Goal: Check status: Check status

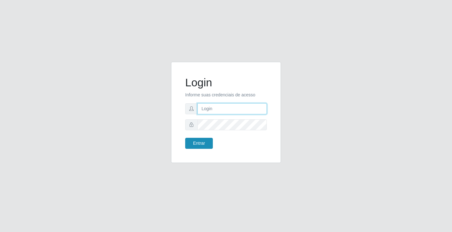
type input "[EMAIL_ADDRESS][DOMAIN_NAME]"
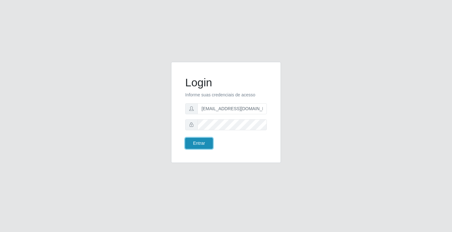
click at [199, 139] on button "Entrar" at bounding box center [199, 143] width 28 height 11
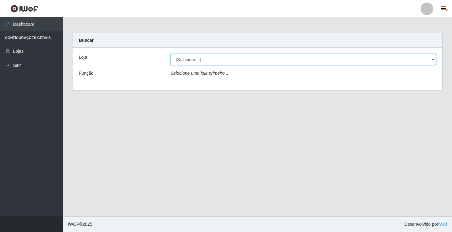
click at [234, 60] on select "[Selecione...] Rede Potiguar 4 - Extremoz" at bounding box center [303, 59] width 266 height 11
select select "78"
click at [170, 54] on select "[Selecione...] Rede Potiguar 4 - Extremoz" at bounding box center [303, 59] width 266 height 11
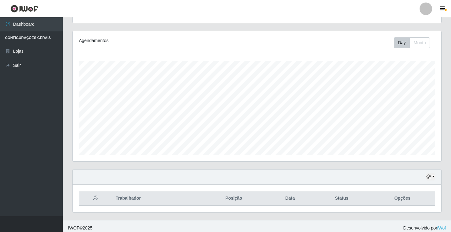
scroll to position [73, 0]
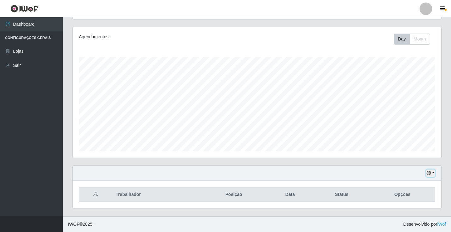
click at [432, 172] on button "button" at bounding box center [430, 173] width 9 height 7
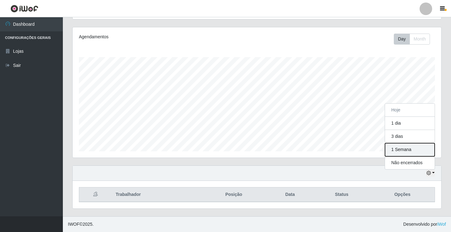
click at [409, 152] on button "1 Semana" at bounding box center [410, 149] width 50 height 13
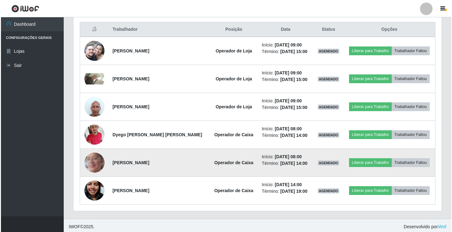
scroll to position [241, 0]
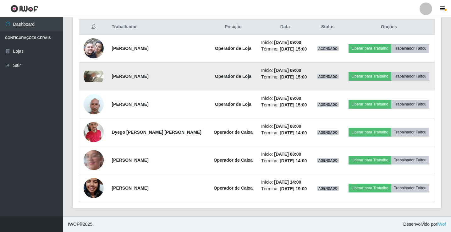
click at [97, 75] on img at bounding box center [94, 76] width 20 height 11
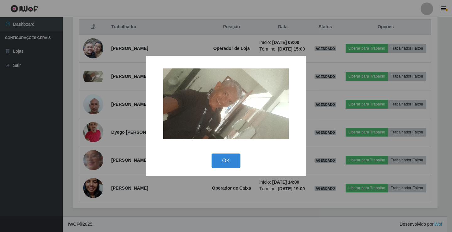
click at [68, 78] on div "× OK Cancel" at bounding box center [226, 116] width 452 height 232
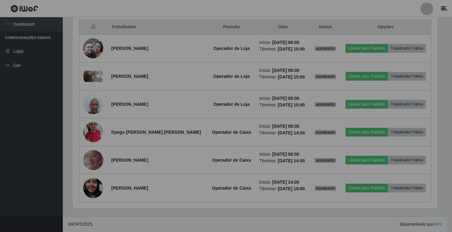
scroll to position [130, 368]
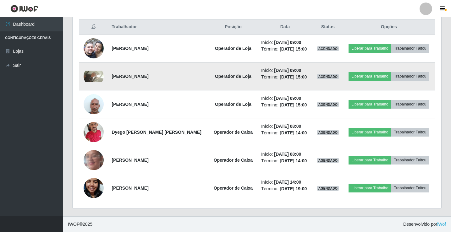
click at [94, 81] on img at bounding box center [94, 76] width 20 height 11
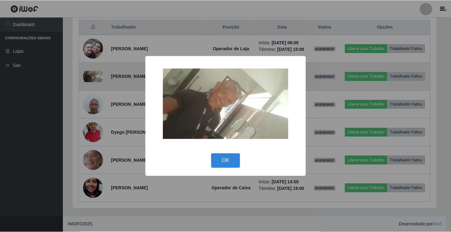
scroll to position [130, 365]
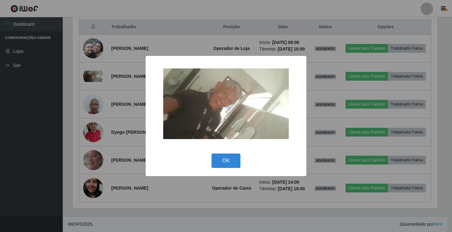
click at [265, 101] on img at bounding box center [226, 103] width 126 height 71
click at [78, 131] on div "× OK Cancel" at bounding box center [226, 116] width 452 height 232
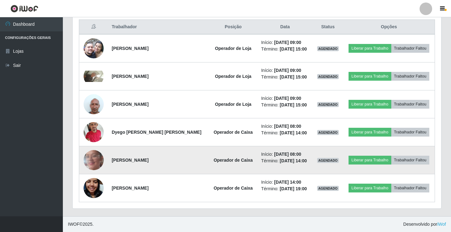
scroll to position [130, 368]
click at [98, 160] on img at bounding box center [94, 160] width 20 height 45
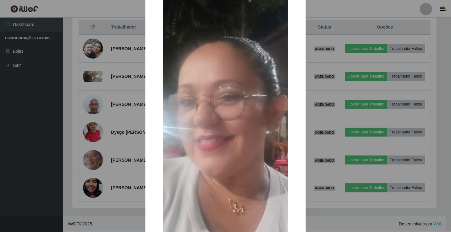
scroll to position [102, 0]
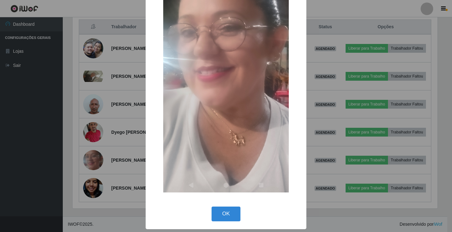
click at [68, 126] on div "× OK Cancel" at bounding box center [226, 116] width 452 height 232
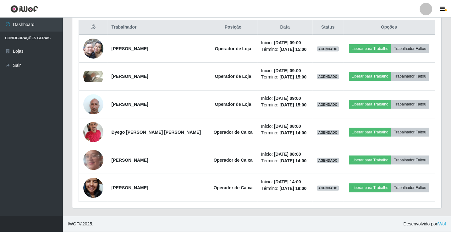
scroll to position [130, 368]
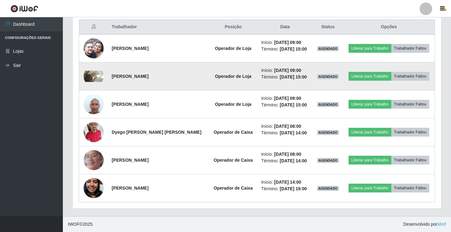
click at [92, 76] on img at bounding box center [94, 76] width 20 height 11
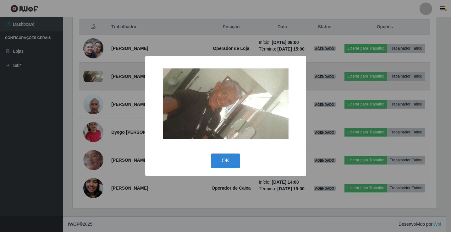
scroll to position [130, 365]
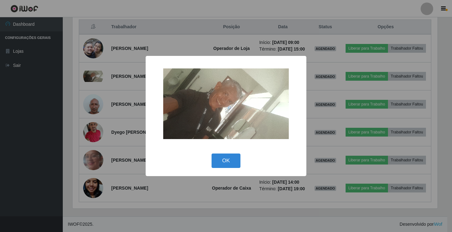
click at [72, 91] on div "× OK Cancel" at bounding box center [226, 116] width 452 height 232
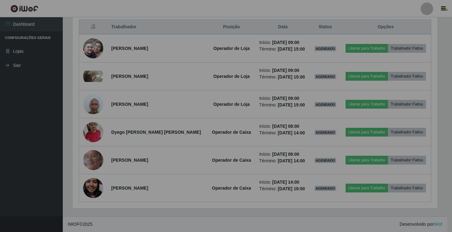
scroll to position [130, 368]
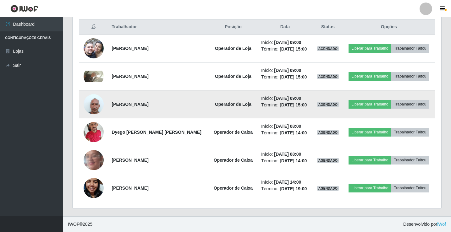
click at [91, 102] on img at bounding box center [94, 104] width 20 height 27
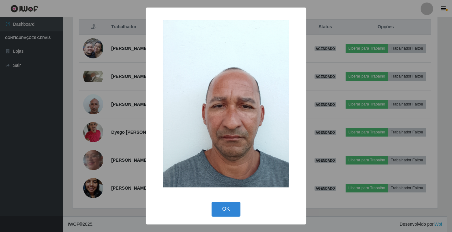
click at [76, 99] on div "× OK Cancel" at bounding box center [226, 116] width 452 height 232
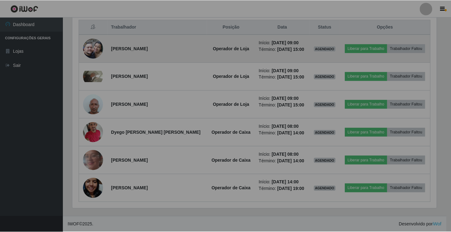
scroll to position [130, 368]
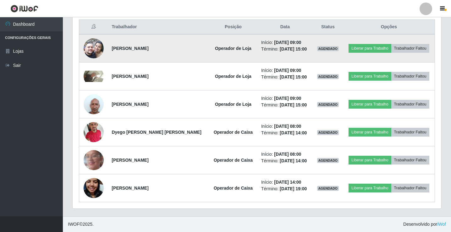
click at [91, 51] on img at bounding box center [94, 48] width 20 height 36
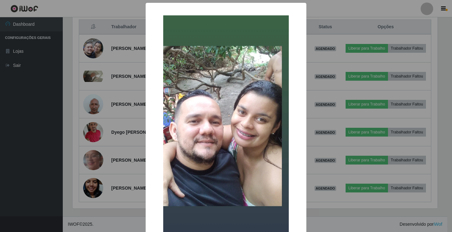
click at [76, 64] on div "× OK Cancel" at bounding box center [226, 116] width 452 height 232
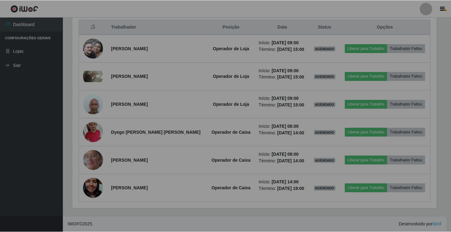
scroll to position [130, 368]
